Goal: Transaction & Acquisition: Purchase product/service

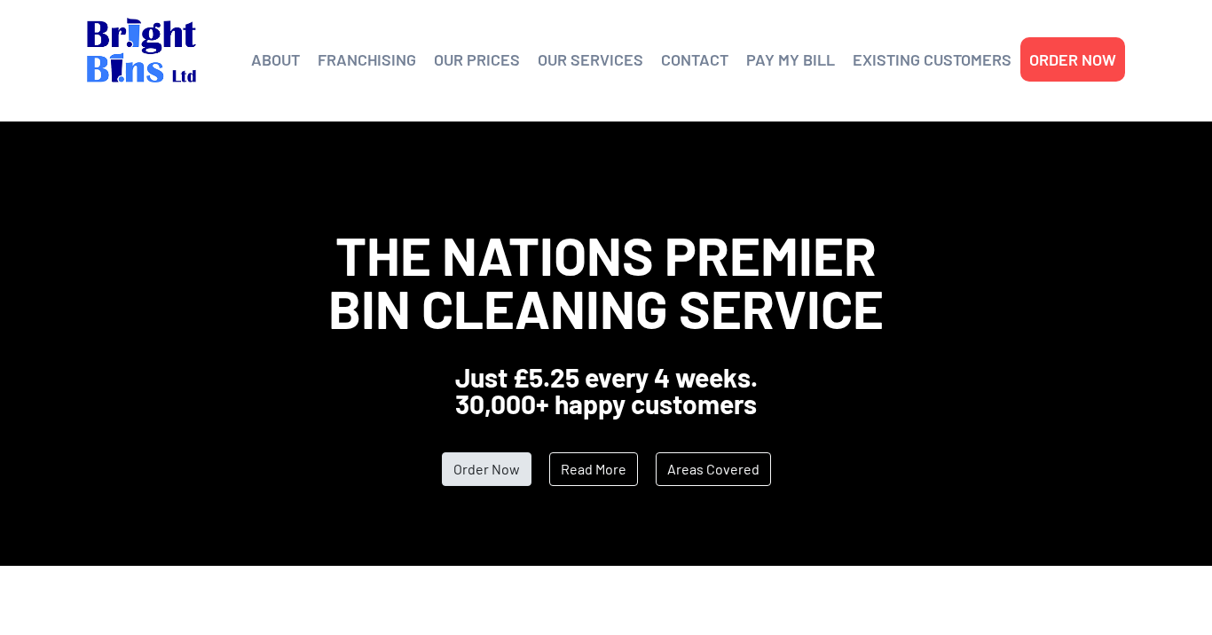
click at [492, 476] on link "Order Now" at bounding box center [487, 470] width 90 height 34
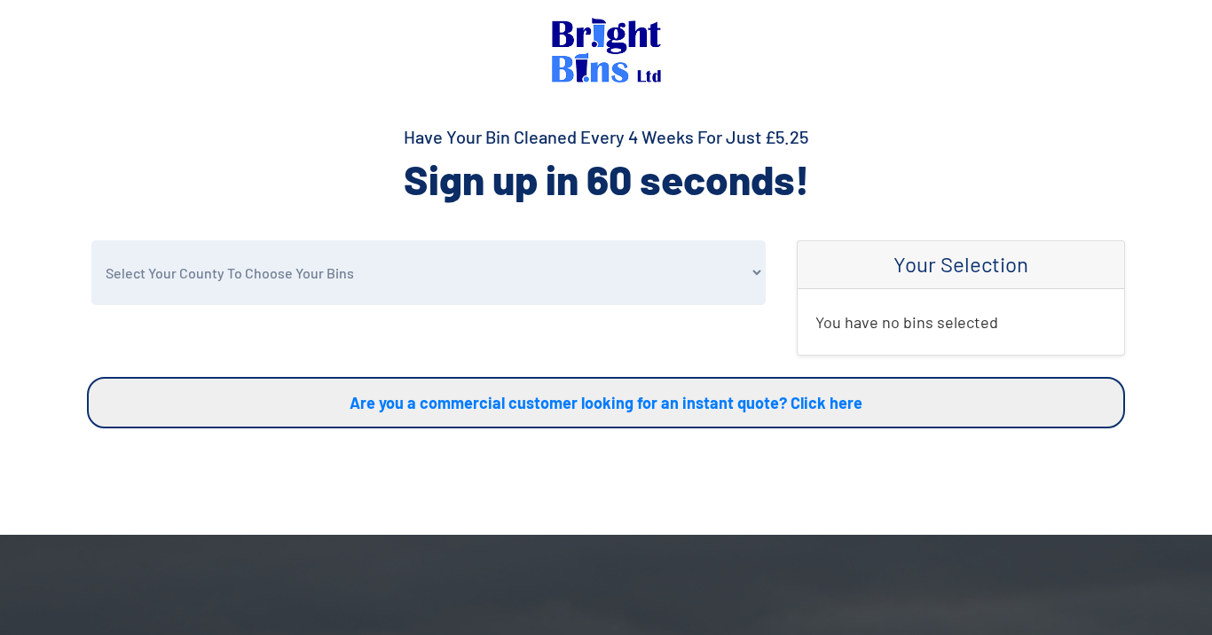
select select "Cheshire"
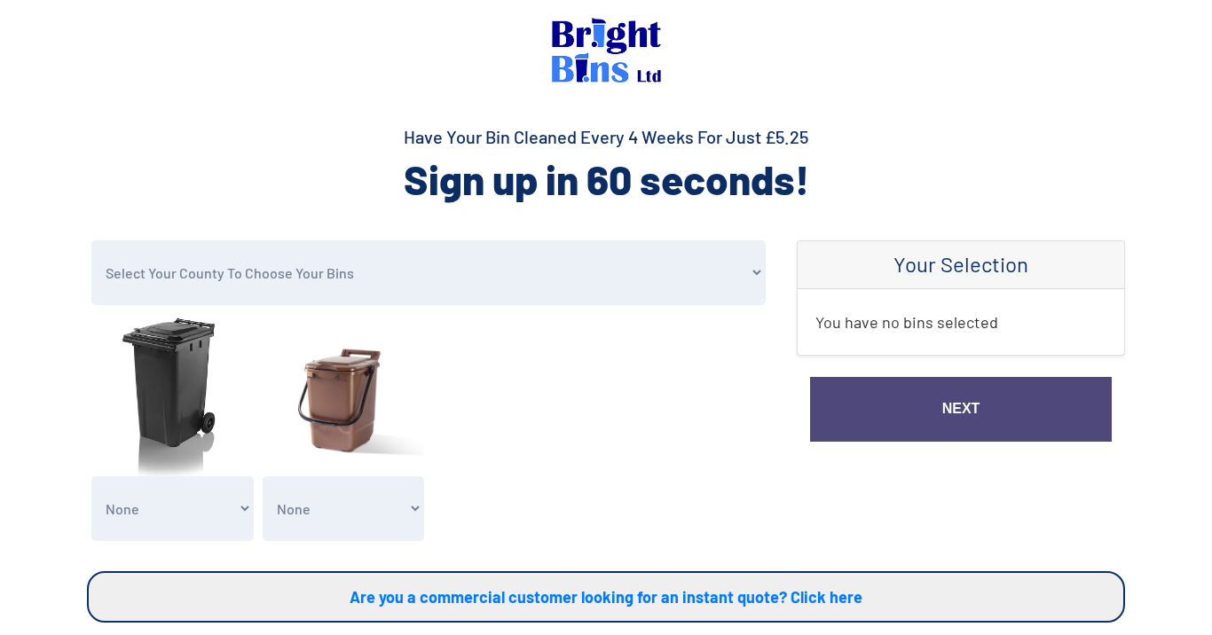
click at [1185, 293] on section "Select Your County To Choose Your Bins Cheshire Conwy Denbighshire Flintshire S…" at bounding box center [606, 484] width 1212 height 489
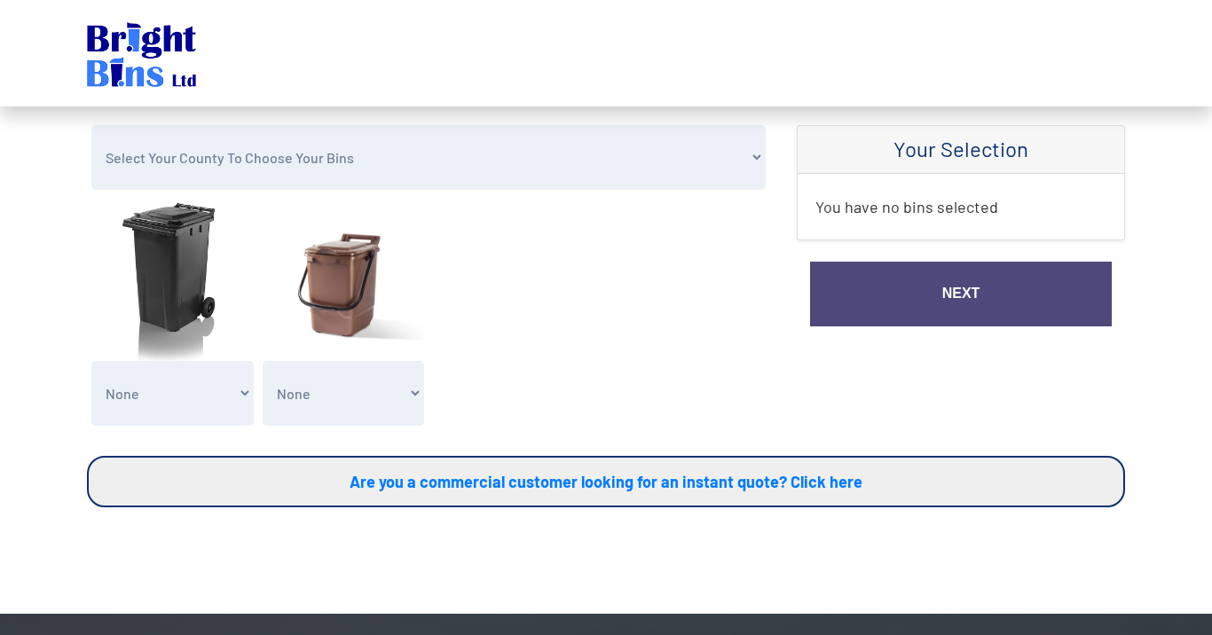
scroll to position [116, 0]
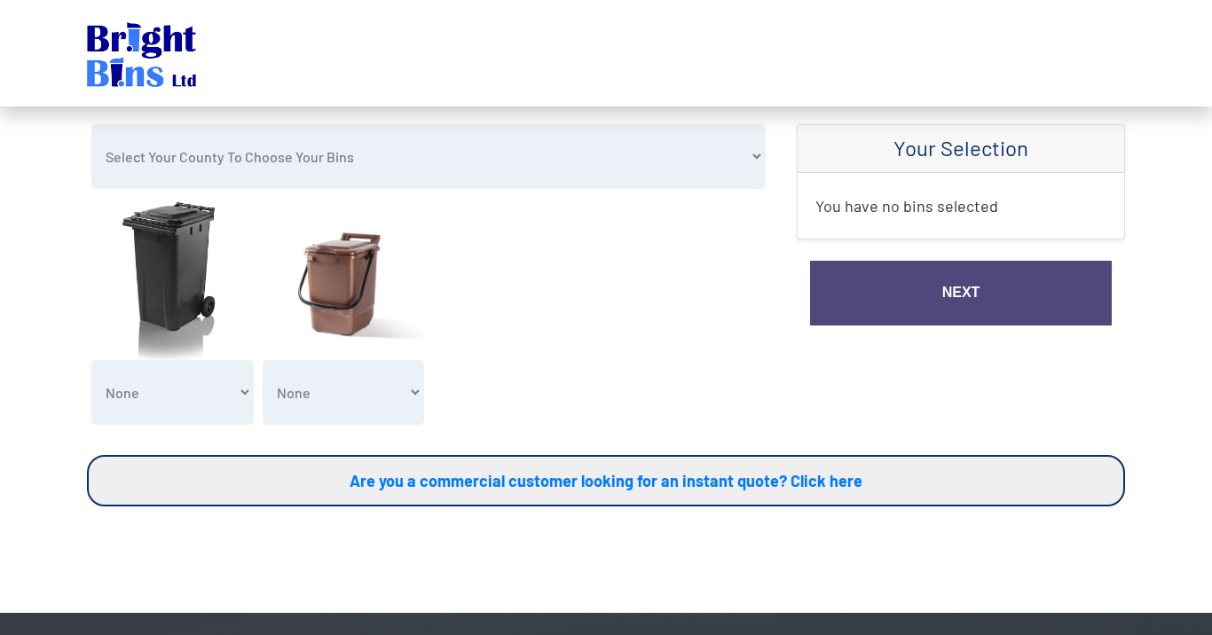
click at [150, 279] on img at bounding box center [172, 279] width 162 height 162
select select "1"
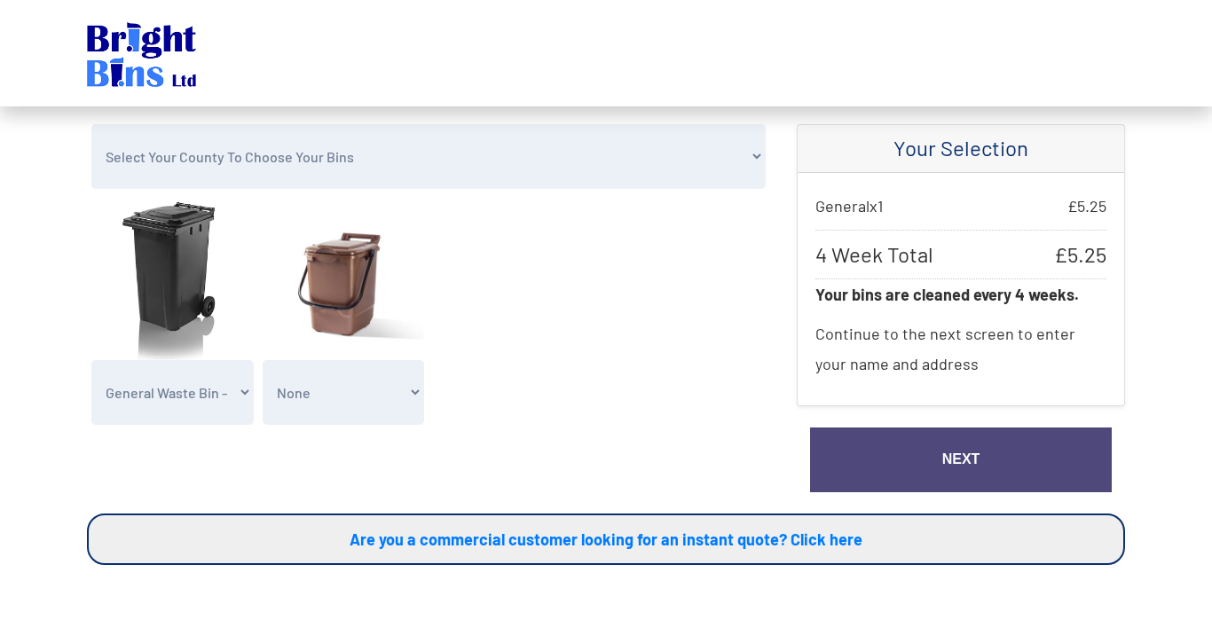
click at [1170, 334] on section "Select Your County To Choose Your Bins Cheshire Conwy Denbighshire Flintshire S…" at bounding box center [606, 397] width 1212 height 547
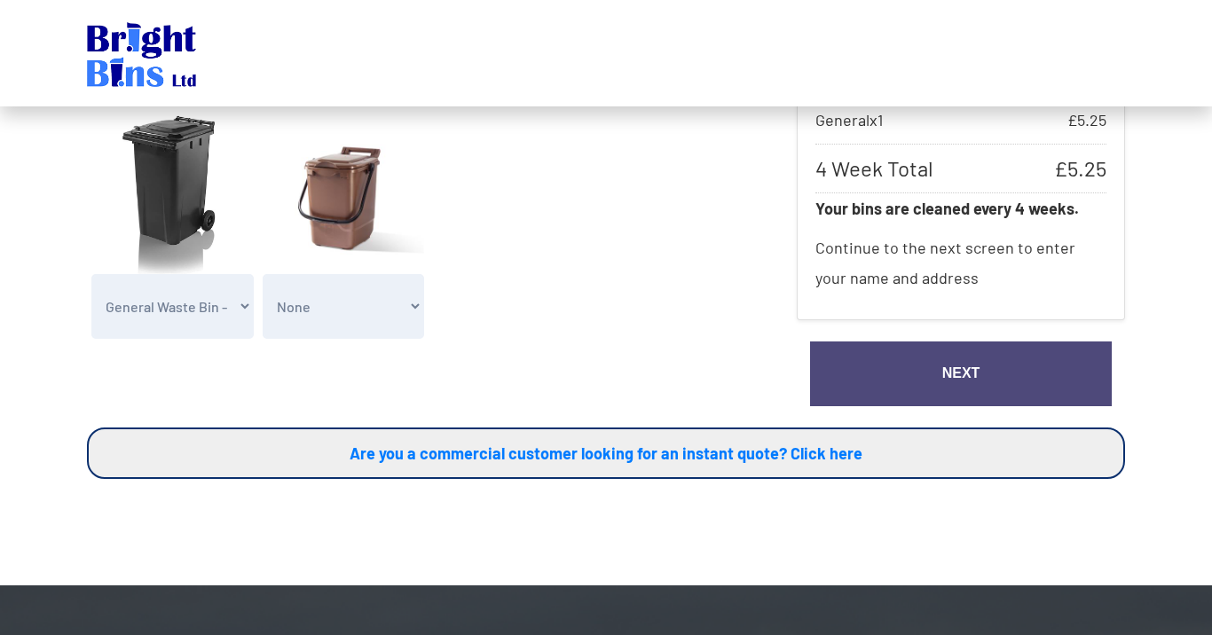
scroll to position [217, 0]
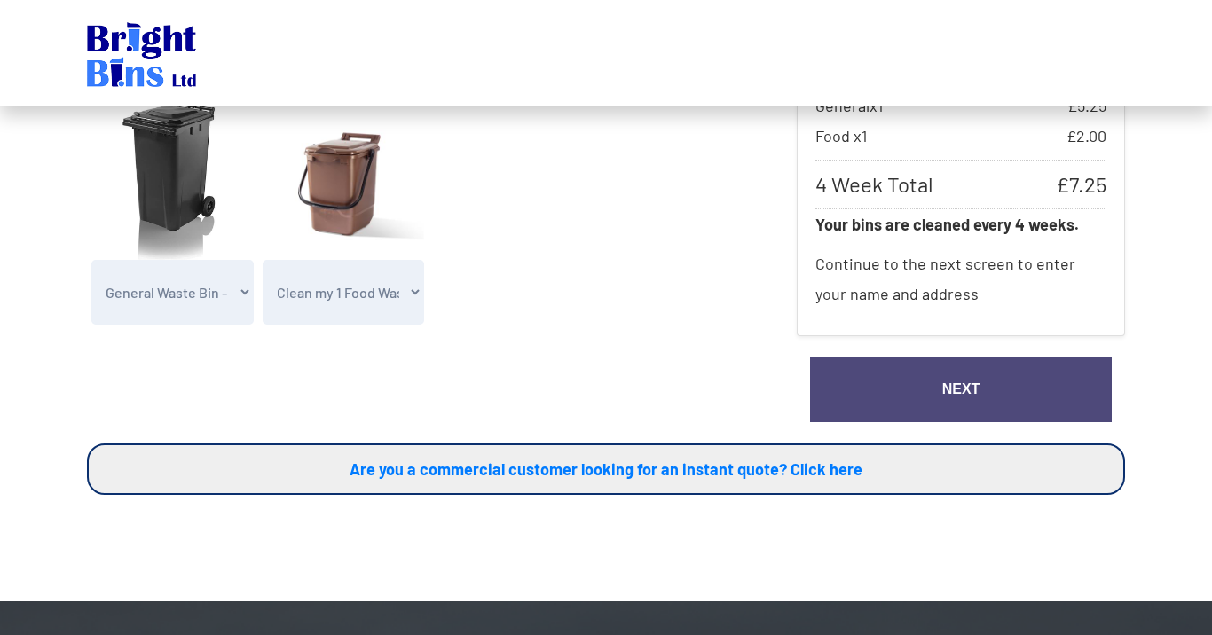
select select "0"
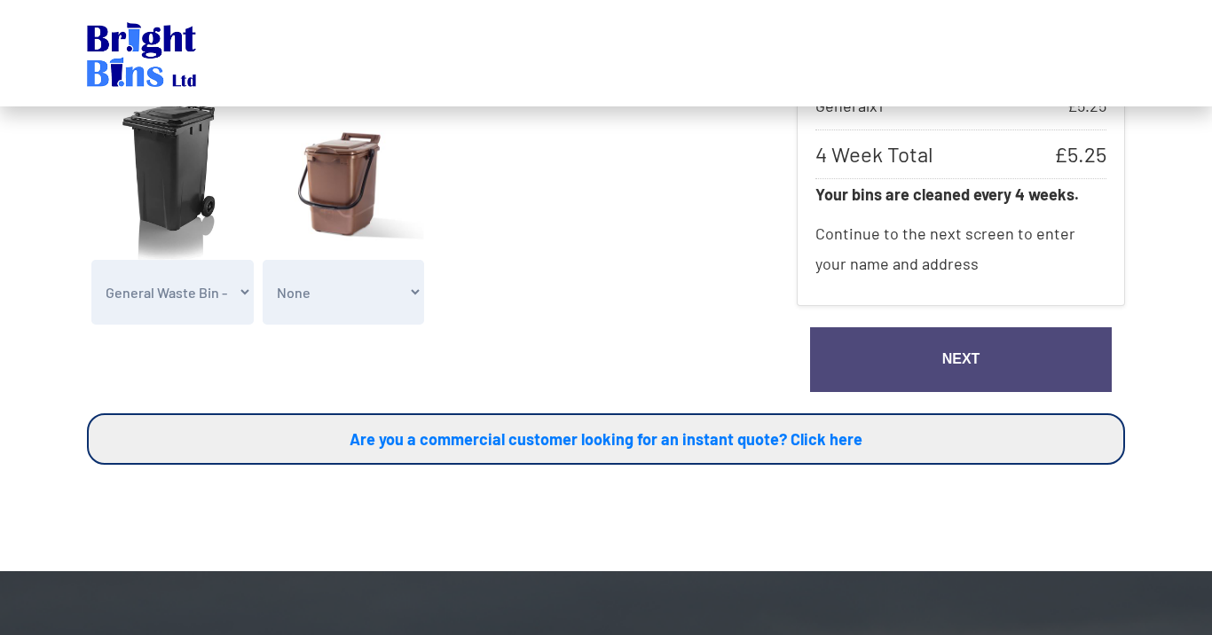
click at [1158, 298] on section "Select Your County To Choose Your Bins Cheshire Conwy Denbighshire Flintshire S…" at bounding box center [606, 297] width 1212 height 547
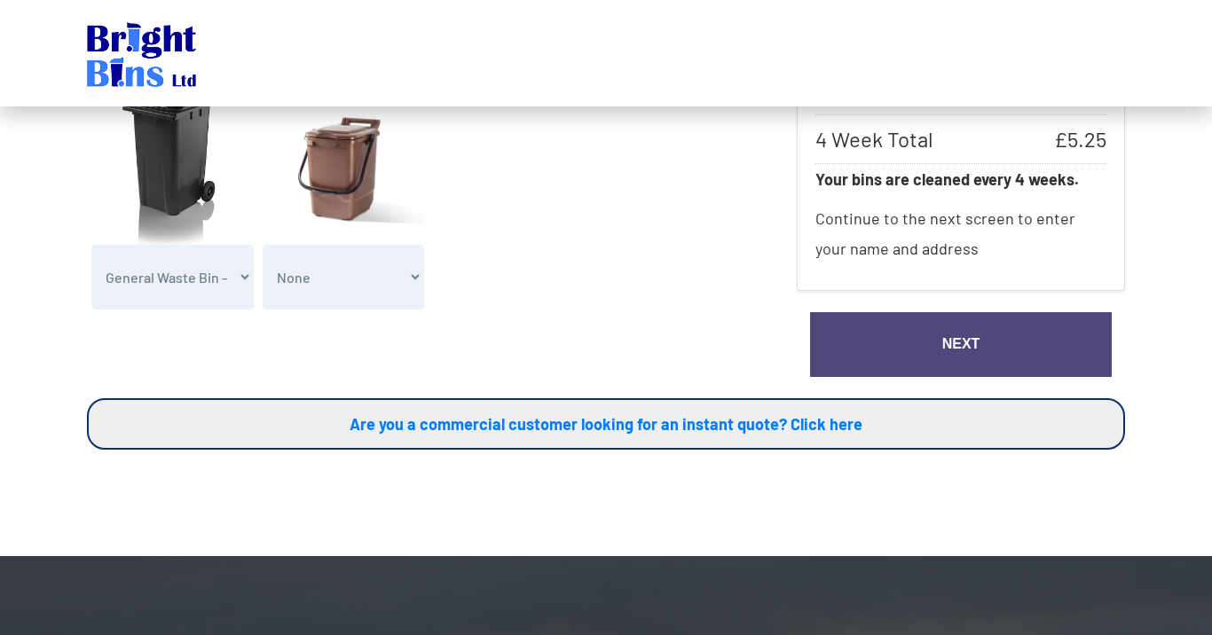
scroll to position [275, 0]
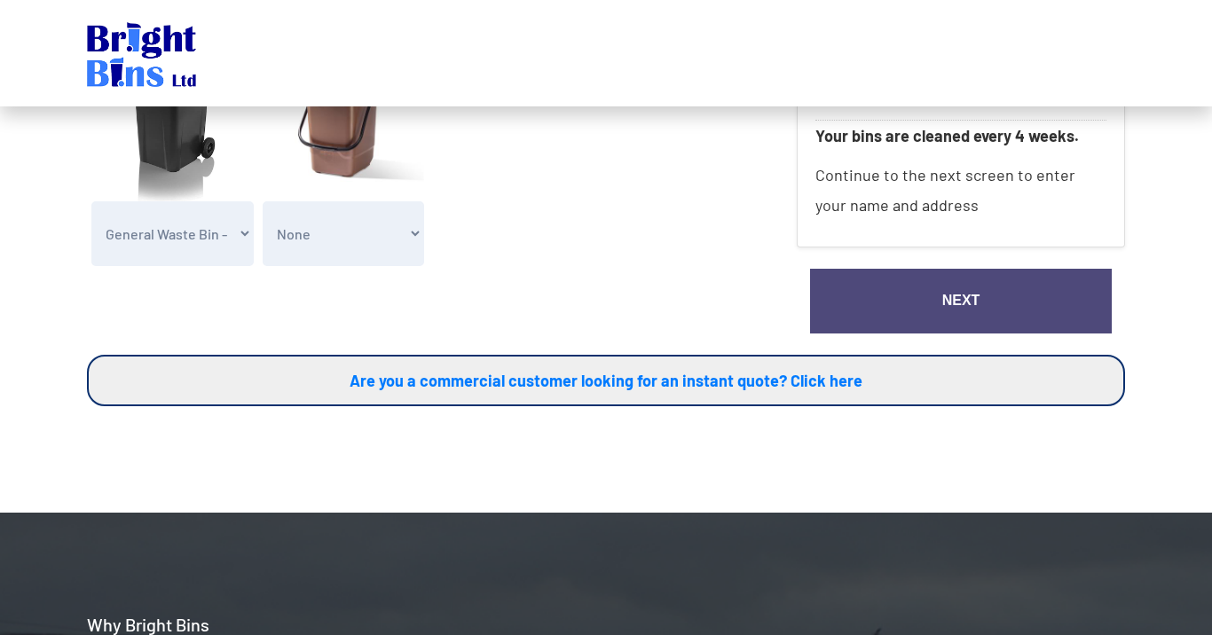
click at [978, 320] on link "Next" at bounding box center [961, 301] width 302 height 65
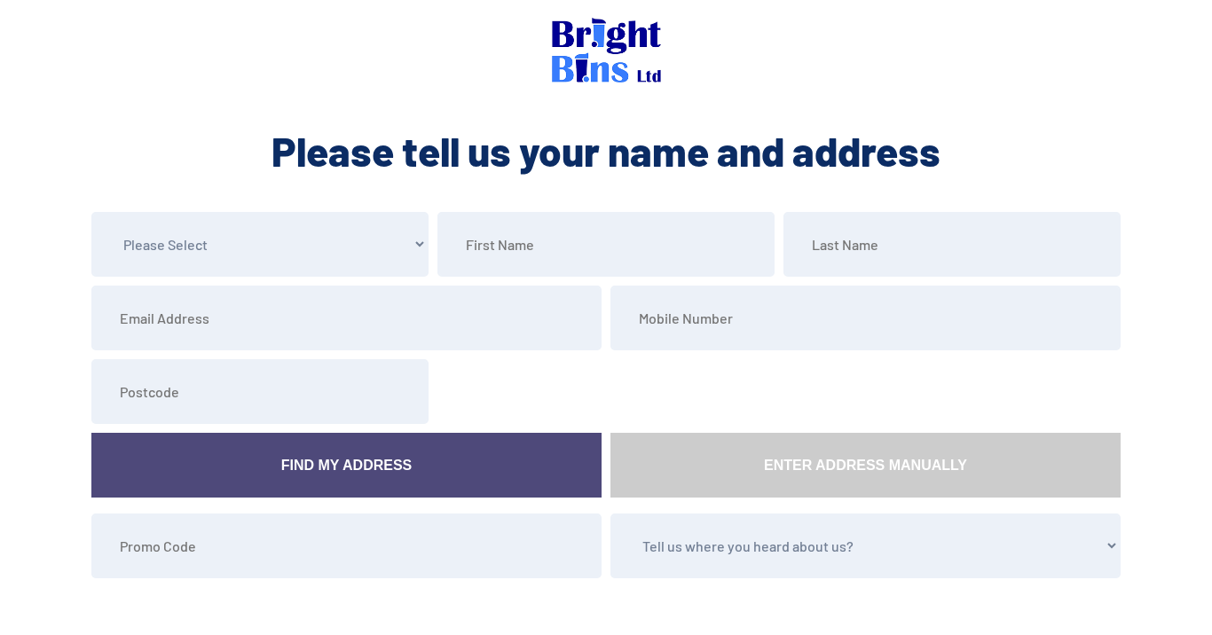
select select "Ms"
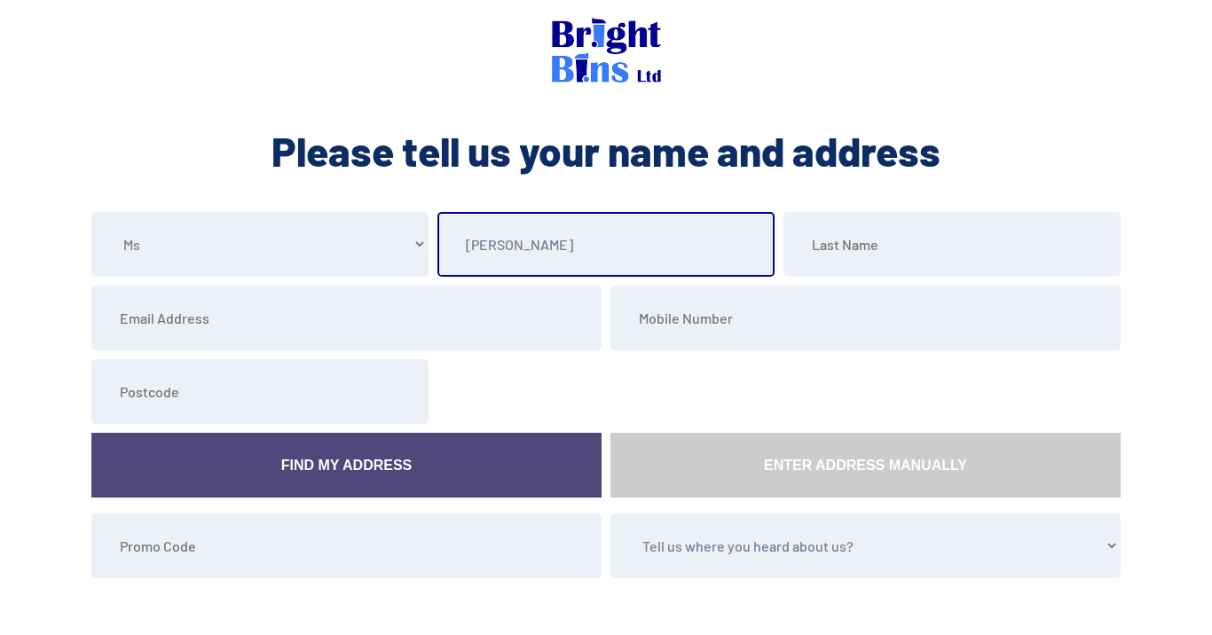
type input "[PERSON_NAME]"
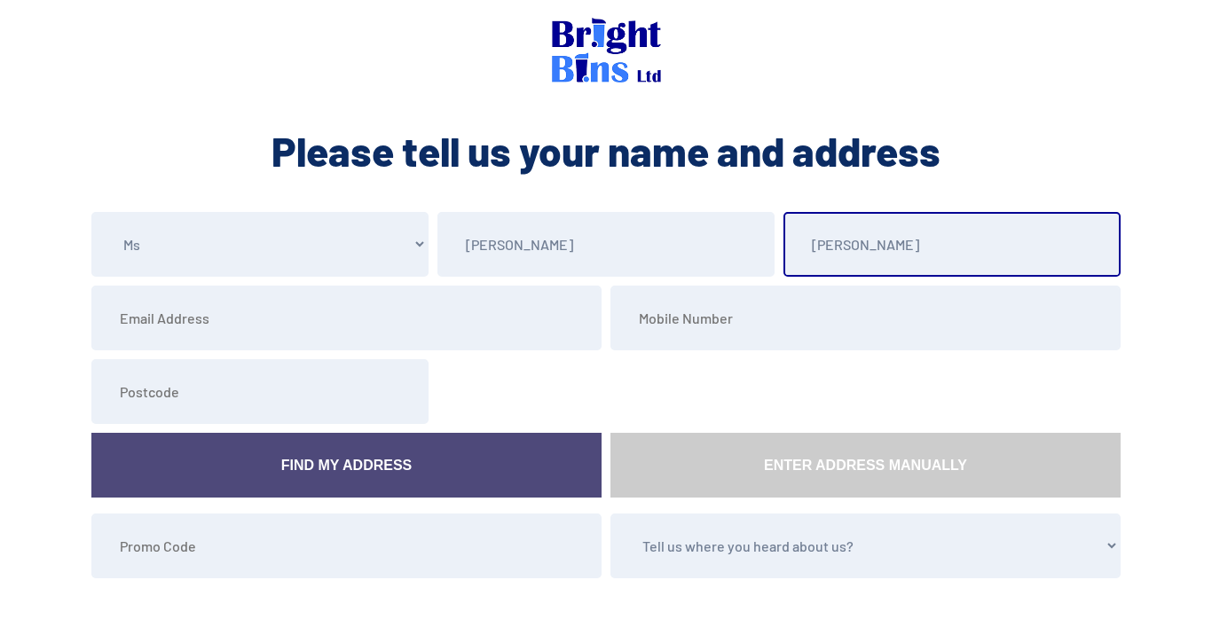
type input "[PERSON_NAME]"
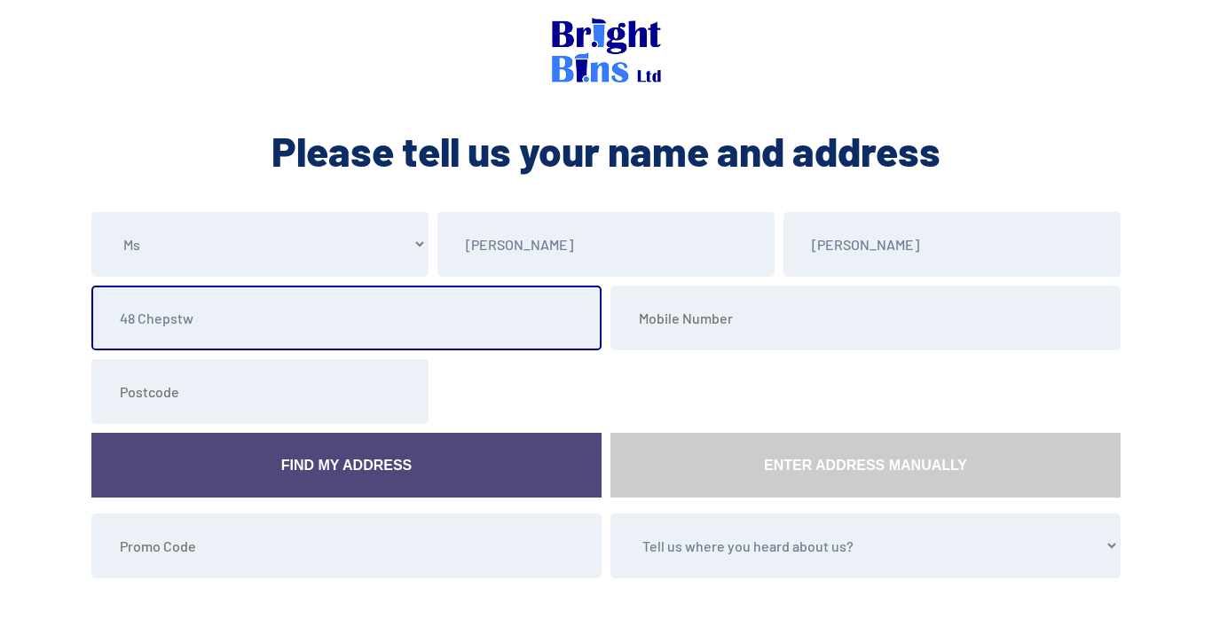
type input "48 Chepstwo"
